Goal: Task Accomplishment & Management: Use online tool/utility

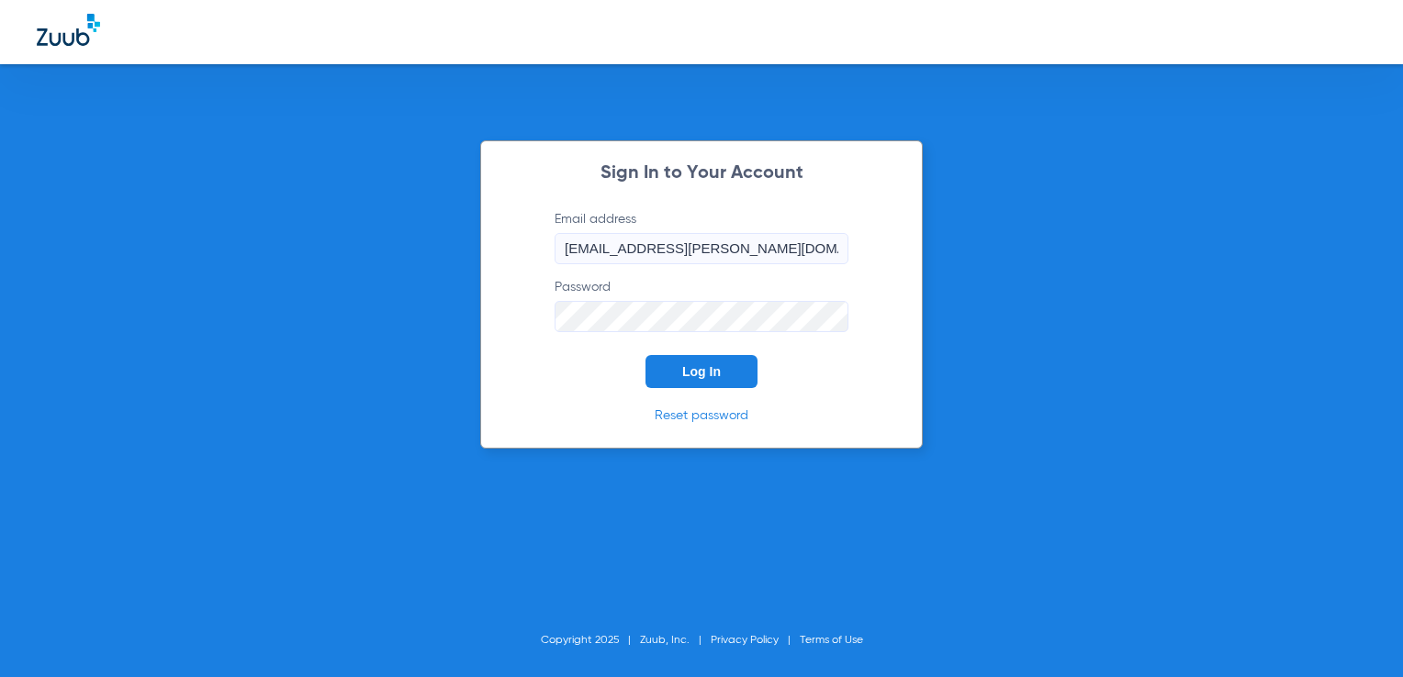
click at [670, 398] on div "Sign In to Your Account Email address [EMAIL_ADDRESS][PERSON_NAME][DOMAIN_NAME]…" at bounding box center [701, 294] width 442 height 308
click at [684, 388] on div "Sign In to Your Account Email address [EMAIL_ADDRESS][PERSON_NAME][DOMAIN_NAME]…" at bounding box center [701, 294] width 442 height 308
click at [684, 373] on span "Log In" at bounding box center [701, 371] width 39 height 15
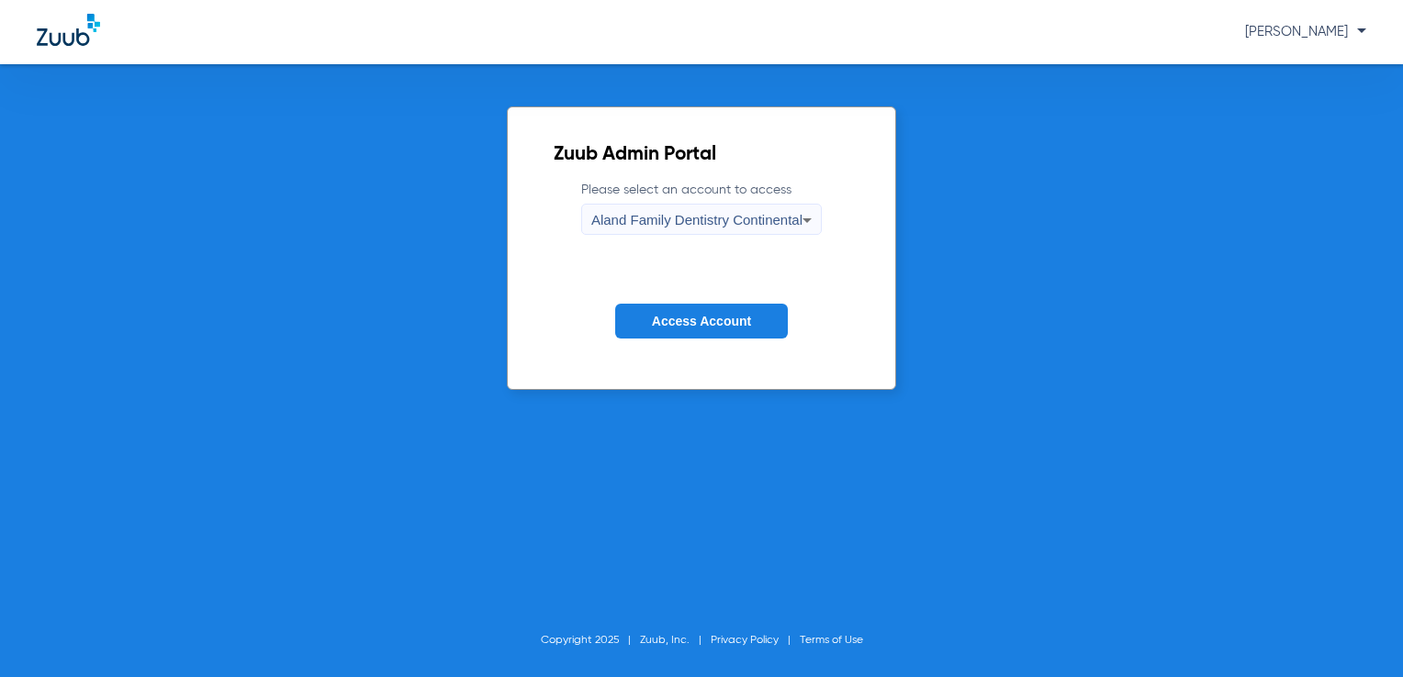
click at [800, 226] on icon at bounding box center [807, 220] width 22 height 22
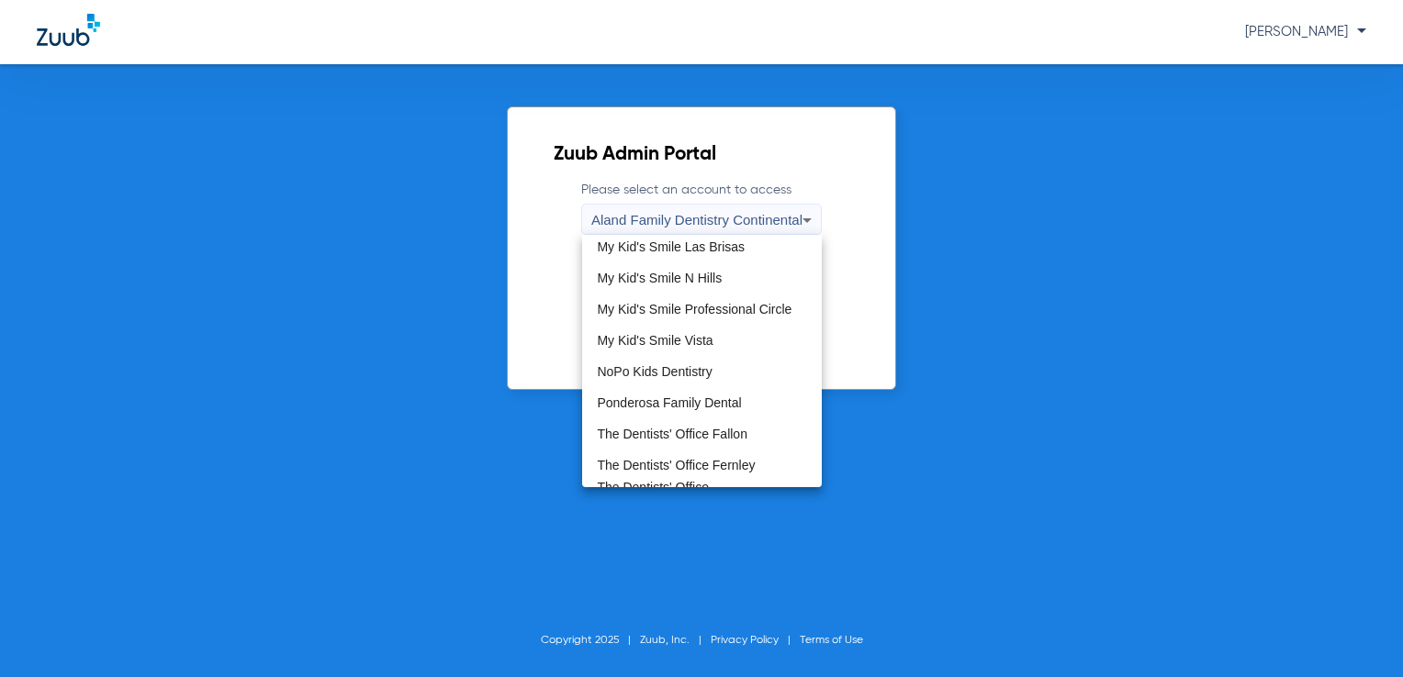
scroll to position [558, 0]
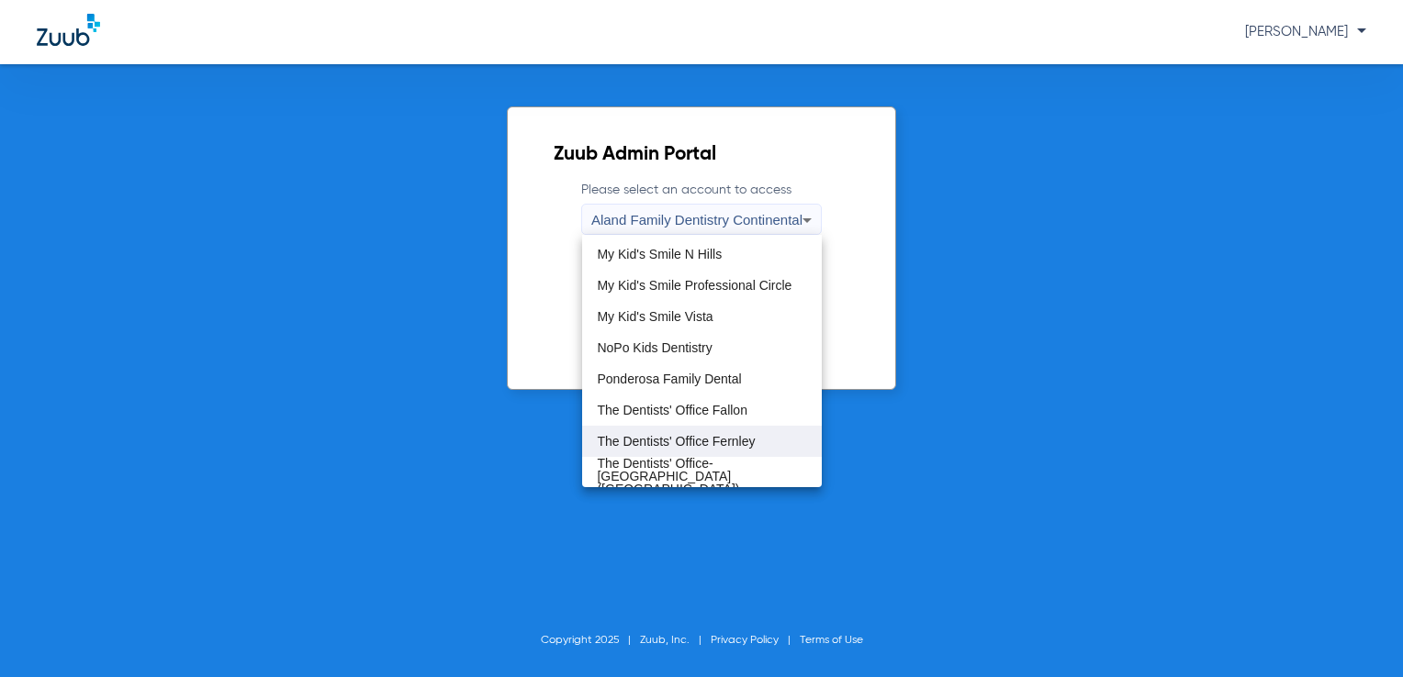
click at [738, 439] on span "The Dentists' Office Fernley" at bounding box center [676, 441] width 158 height 13
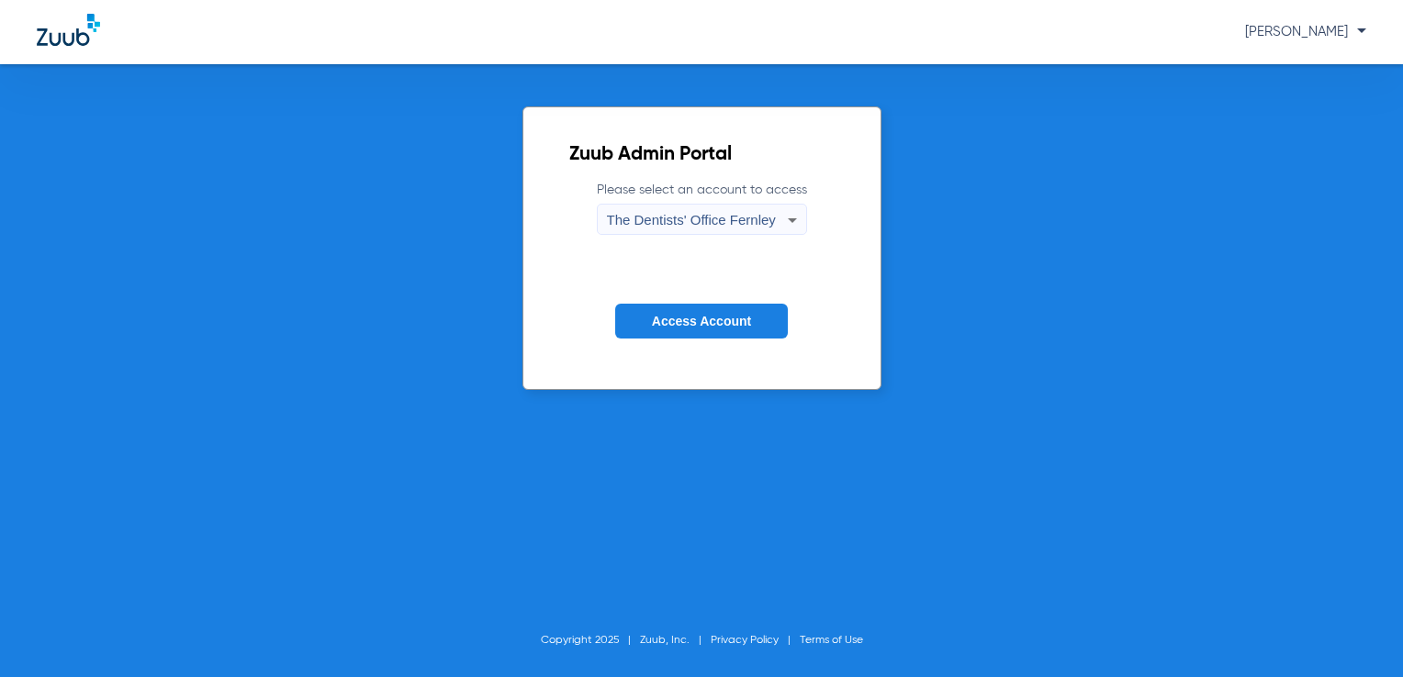
click at [723, 327] on span "Access Account" at bounding box center [701, 321] width 99 height 15
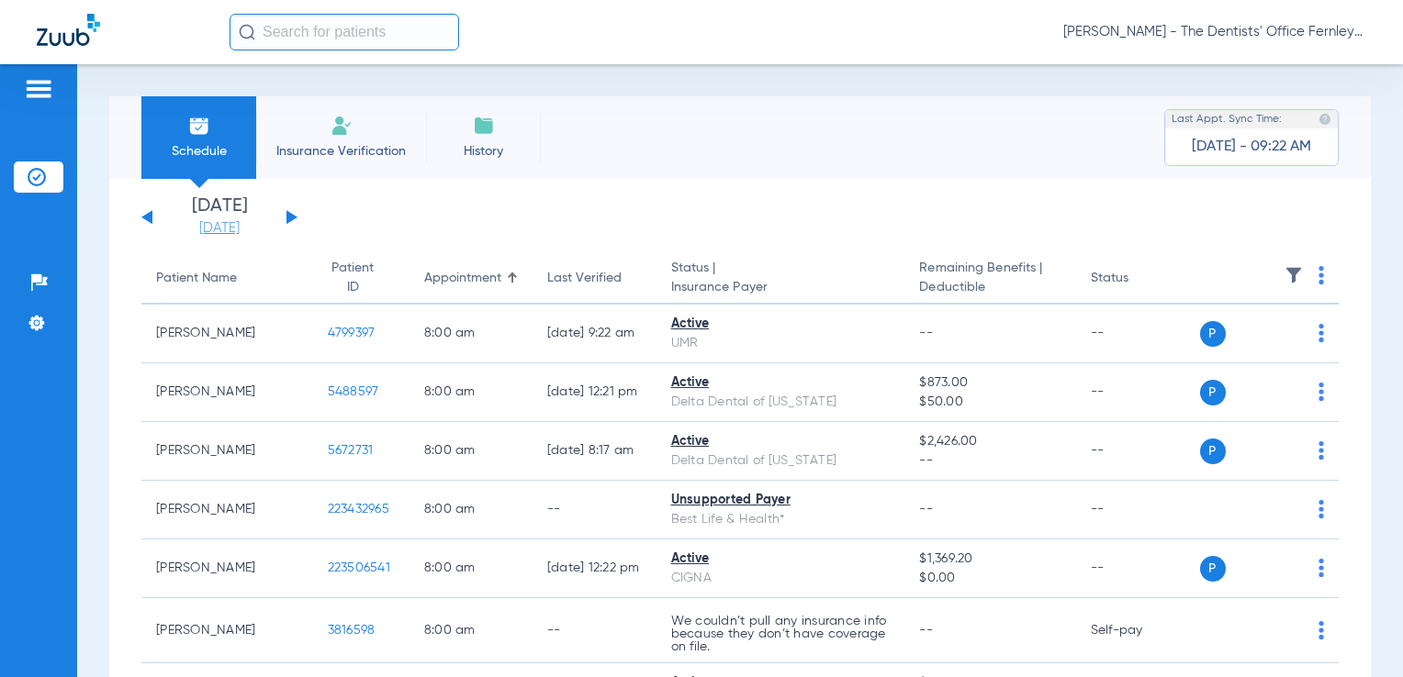
click at [217, 226] on link "[DATE]" at bounding box center [219, 228] width 110 height 18
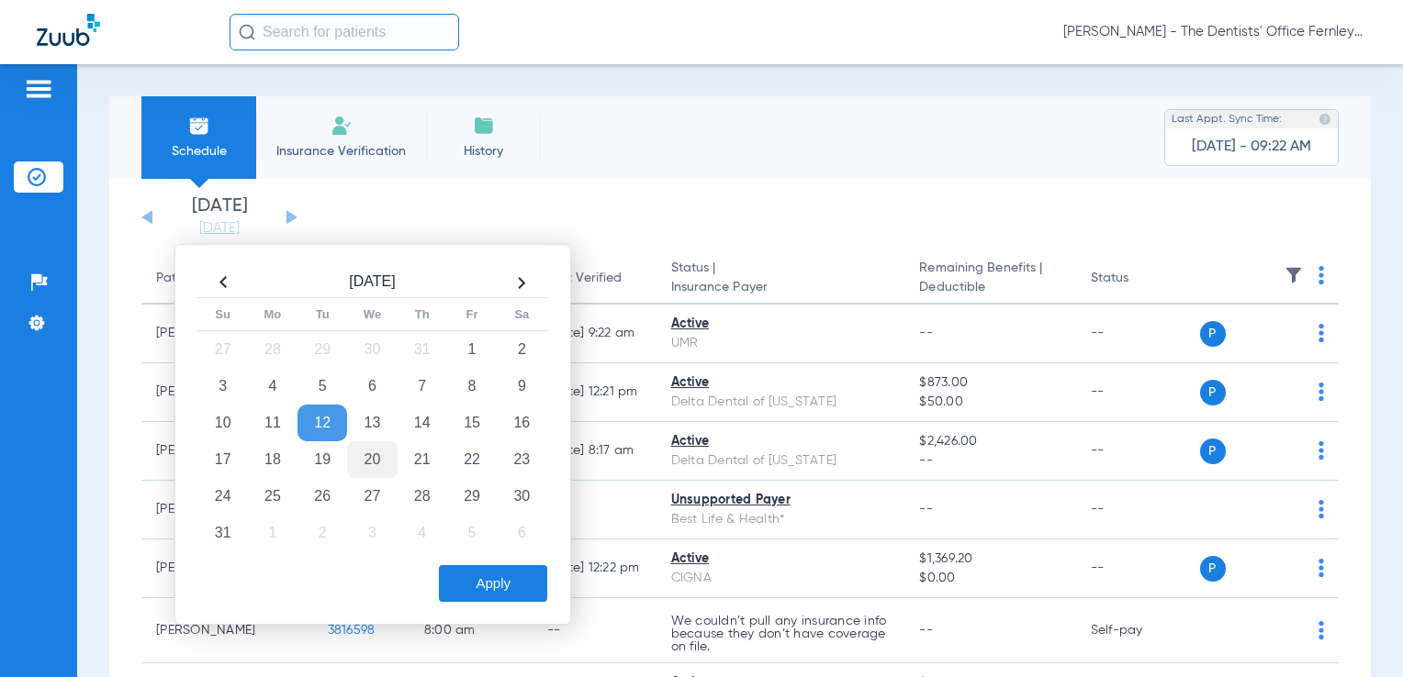
click at [367, 461] on td "20" at bounding box center [372, 460] width 50 height 37
click at [509, 579] on button "Apply" at bounding box center [493, 583] width 108 height 37
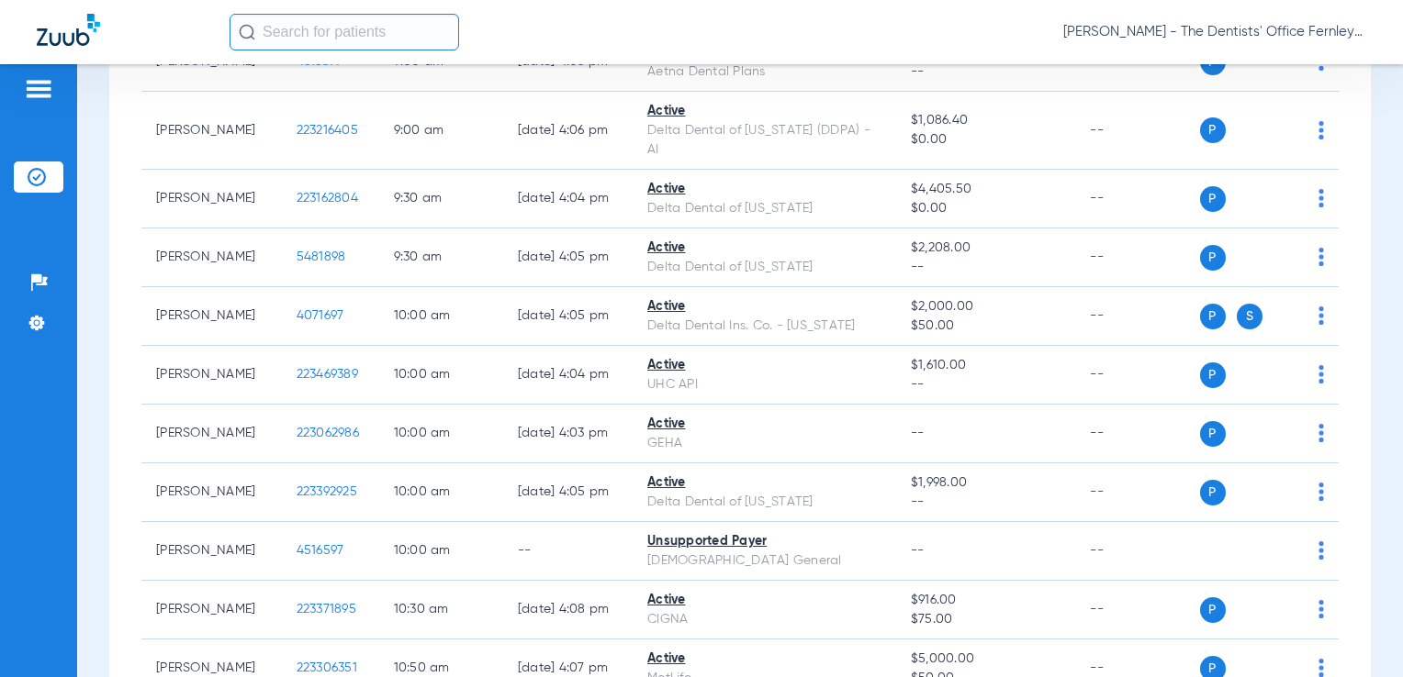
scroll to position [761, 0]
